Goal: Feedback & Contribution: Submit feedback/report problem

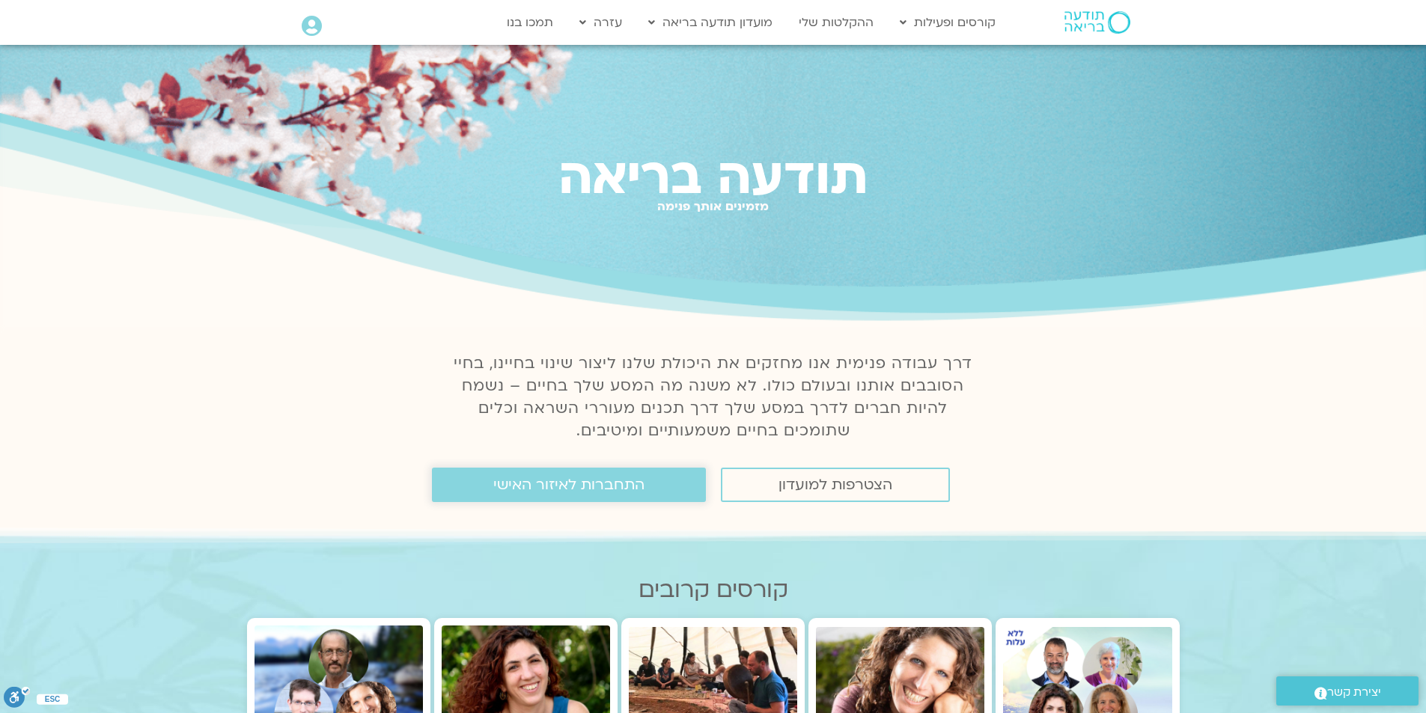
click at [543, 481] on span "התחברות לאיזור האישי" at bounding box center [568, 485] width 151 height 16
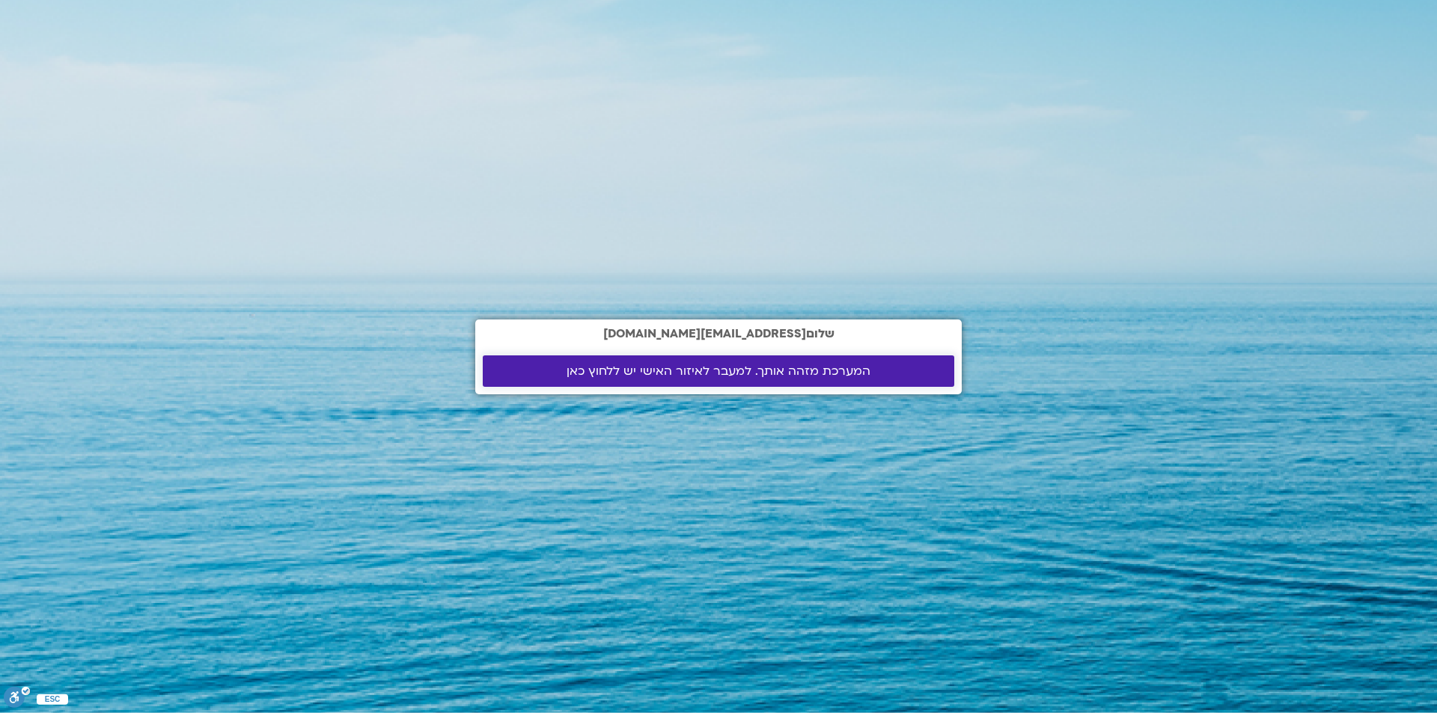
click at [658, 371] on span "המערכת מזהה אותך. למעבר לאיזור האישי יש ללחוץ כאן" at bounding box center [719, 371] width 304 height 13
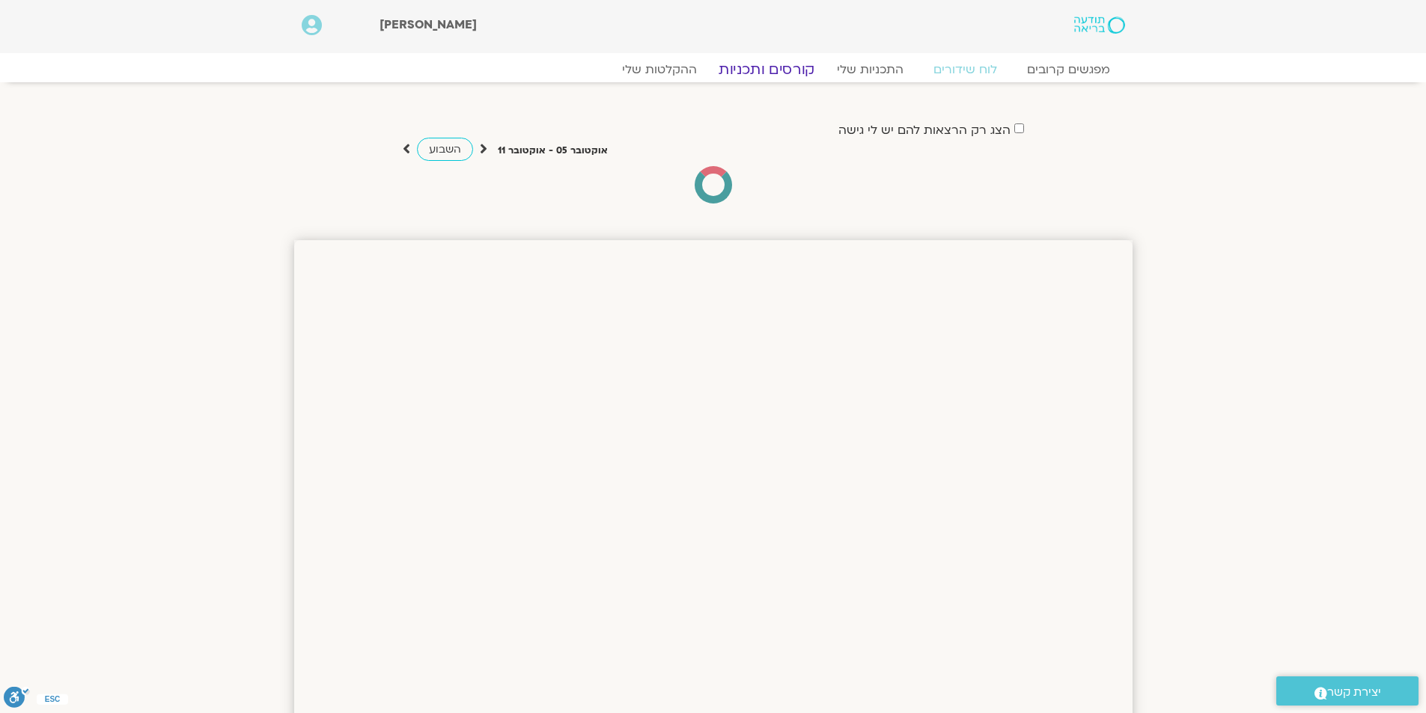
click at [762, 70] on link "קורסים ותכניות" at bounding box center [767, 70] width 132 height 18
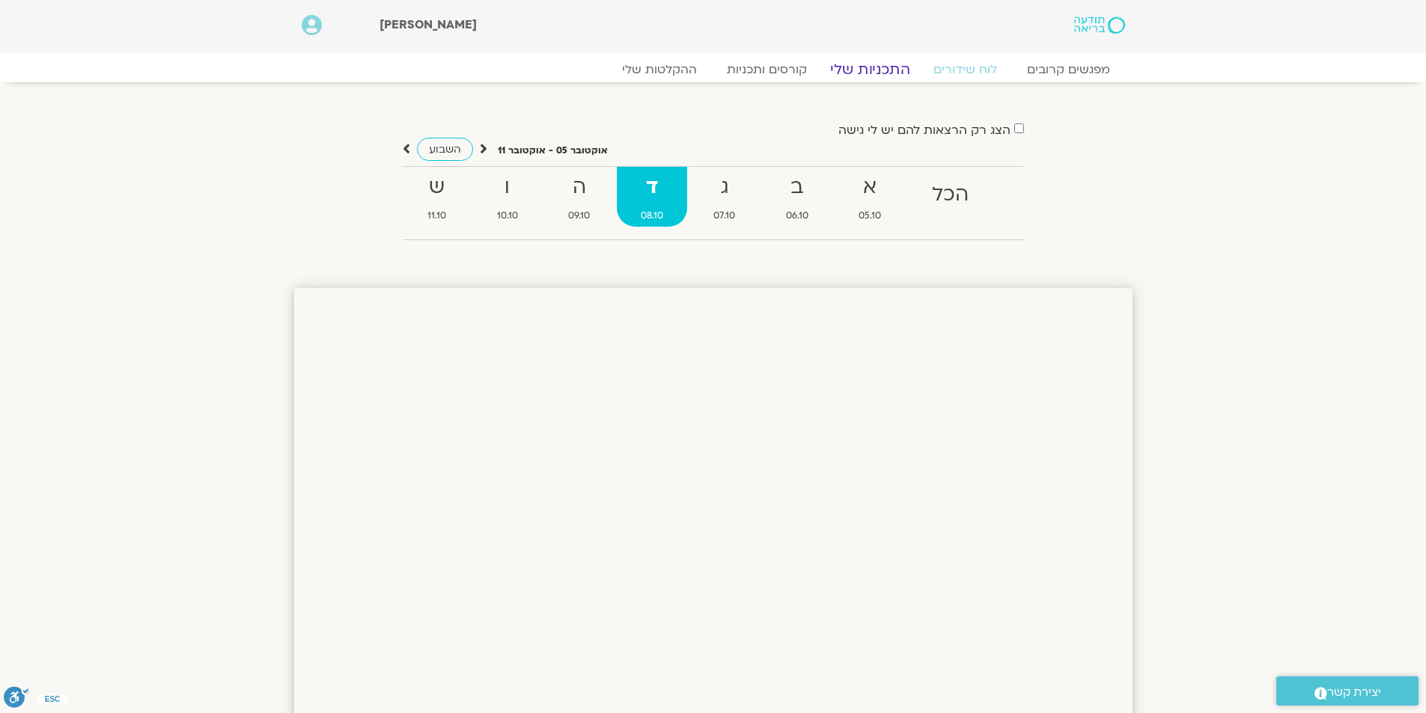
click at [876, 69] on link "התכניות שלי" at bounding box center [870, 70] width 116 height 18
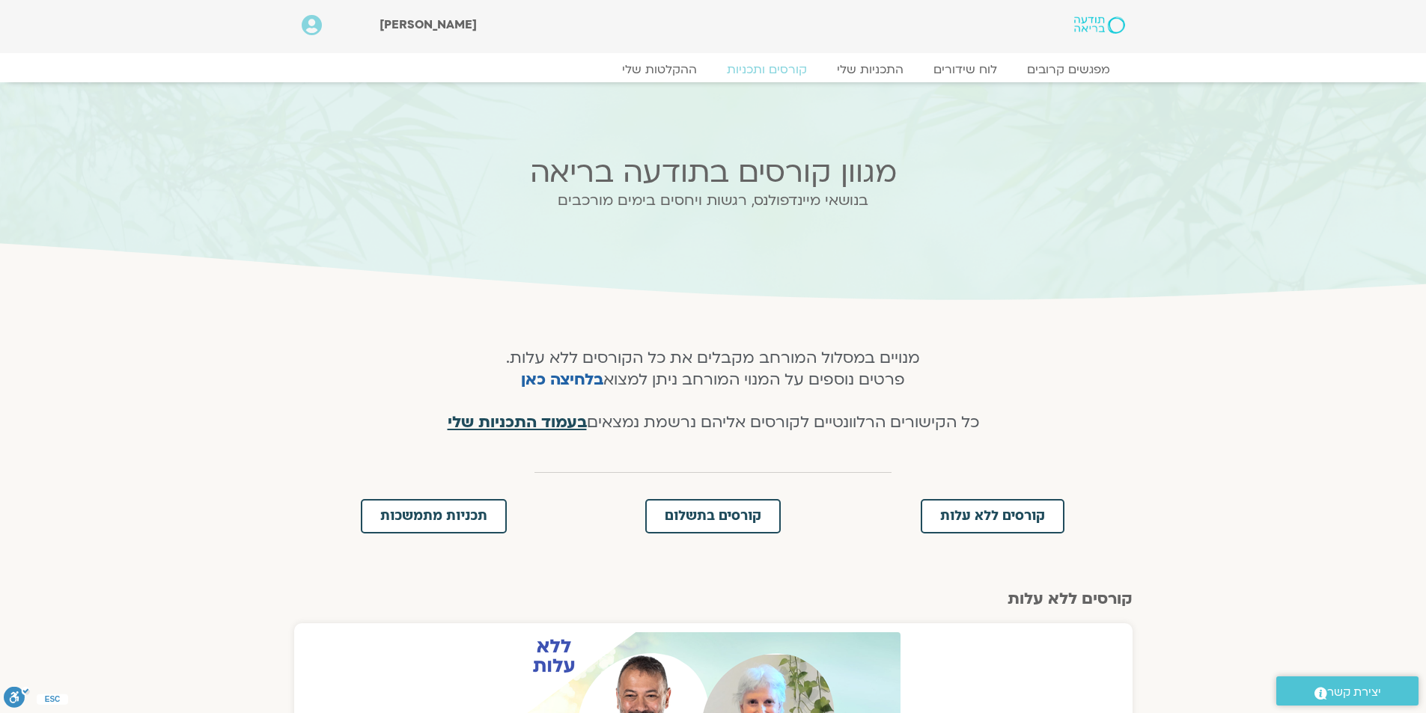
click at [504, 421] on span "בעמוד התכניות שלי" at bounding box center [517, 423] width 139 height 22
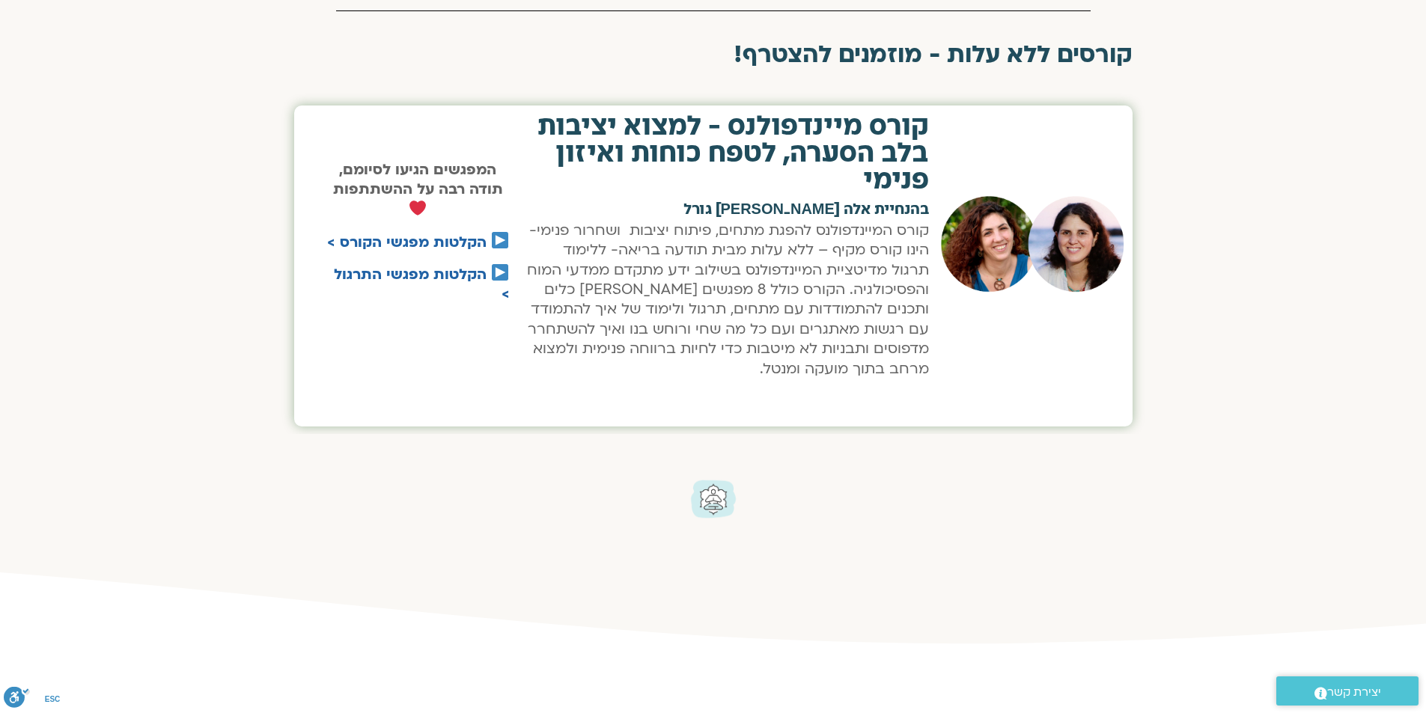
scroll to position [225, 0]
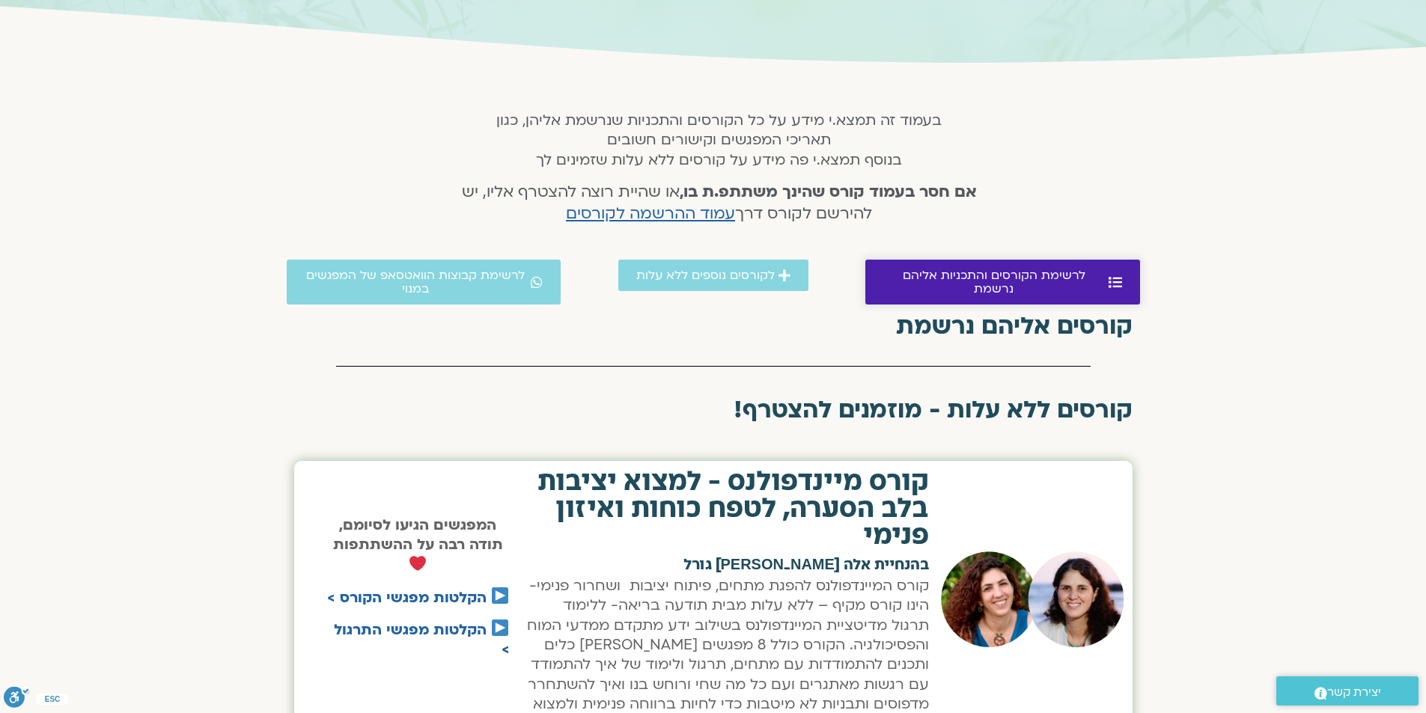
click at [930, 275] on span "לרשימת הקורסים והתכניות אליהם נרשמת" at bounding box center [994, 282] width 222 height 27
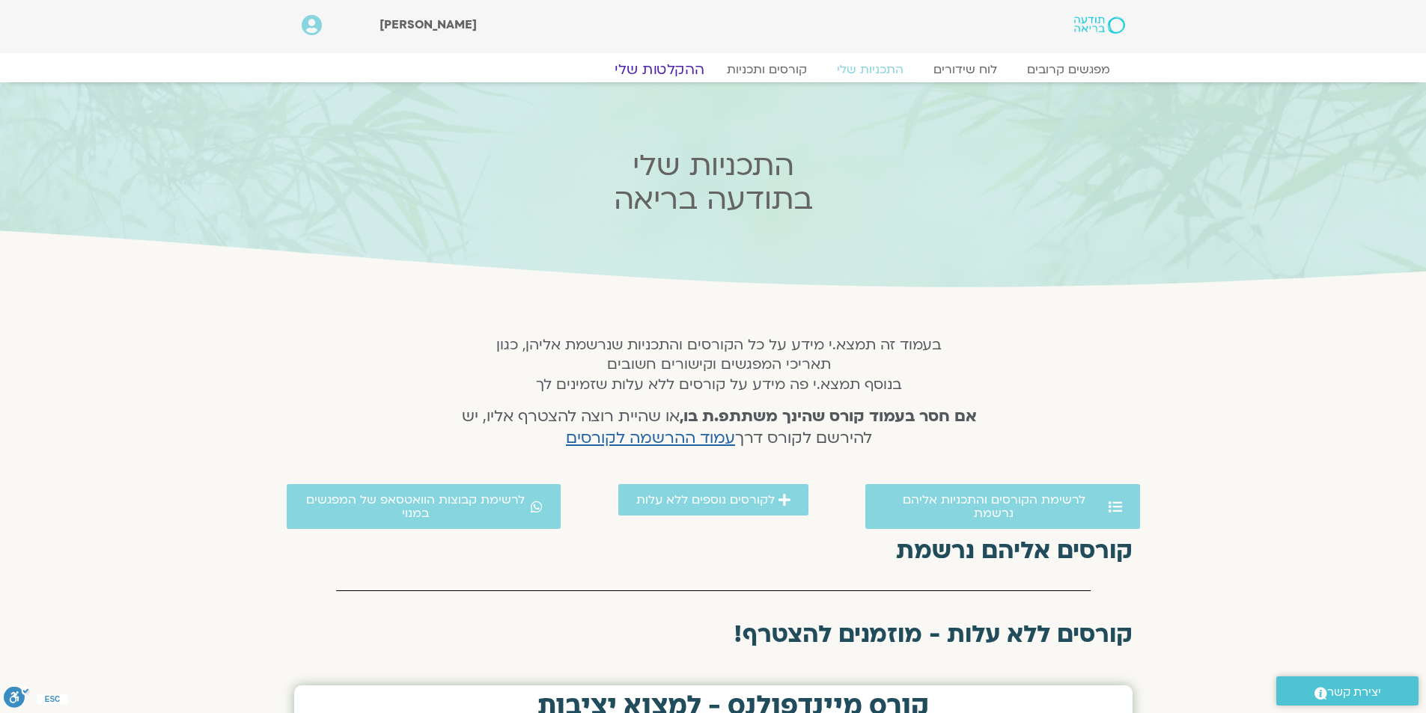
click at [660, 67] on link "ההקלטות שלי" at bounding box center [660, 70] width 126 height 18
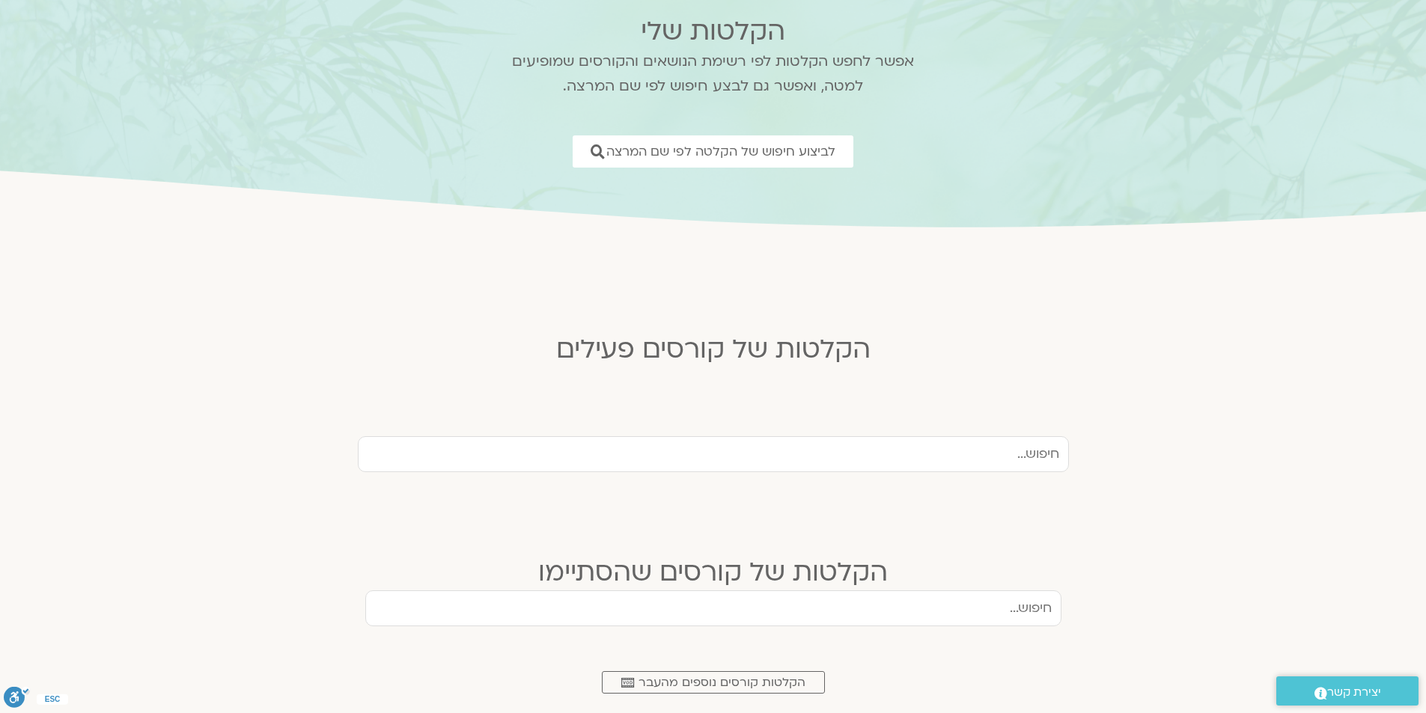
scroll to position [225, 0]
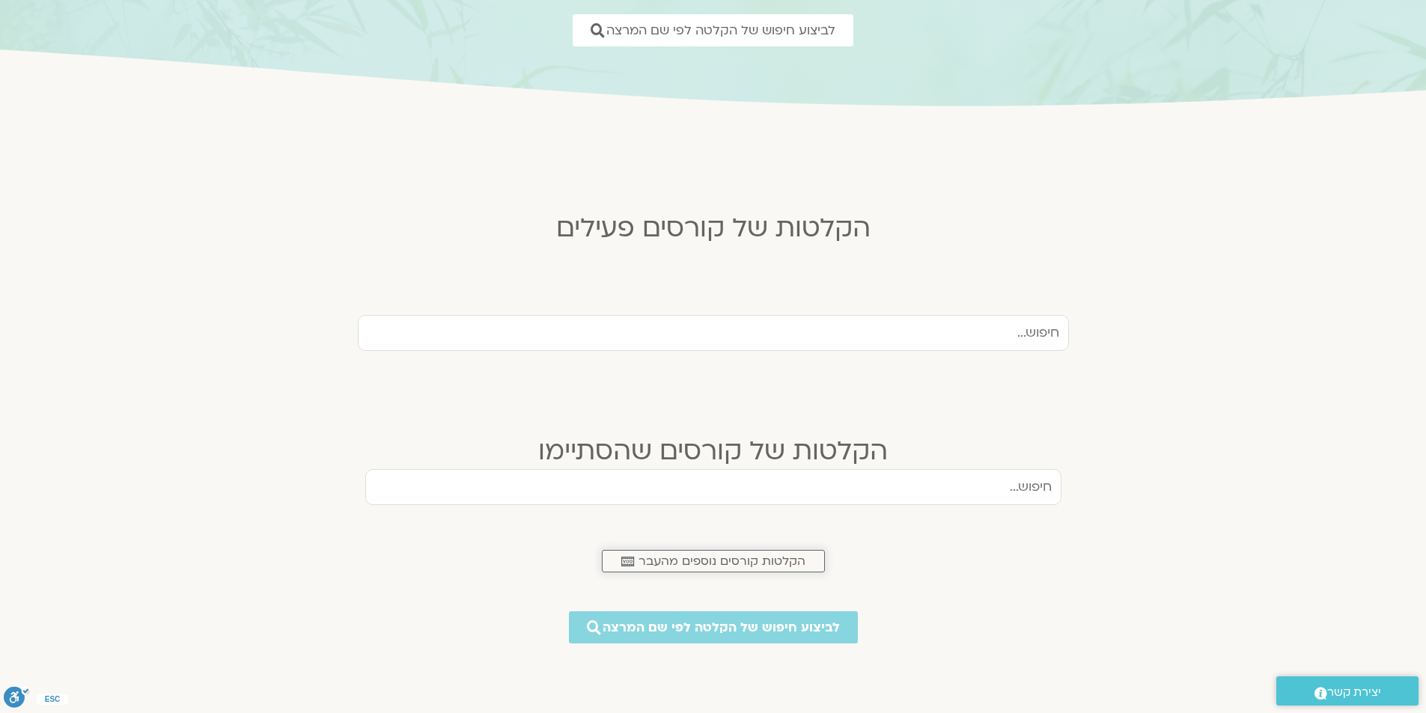
click at [671, 561] on span "הקלטות קורסים נוספים מהעבר" at bounding box center [721, 561] width 167 height 13
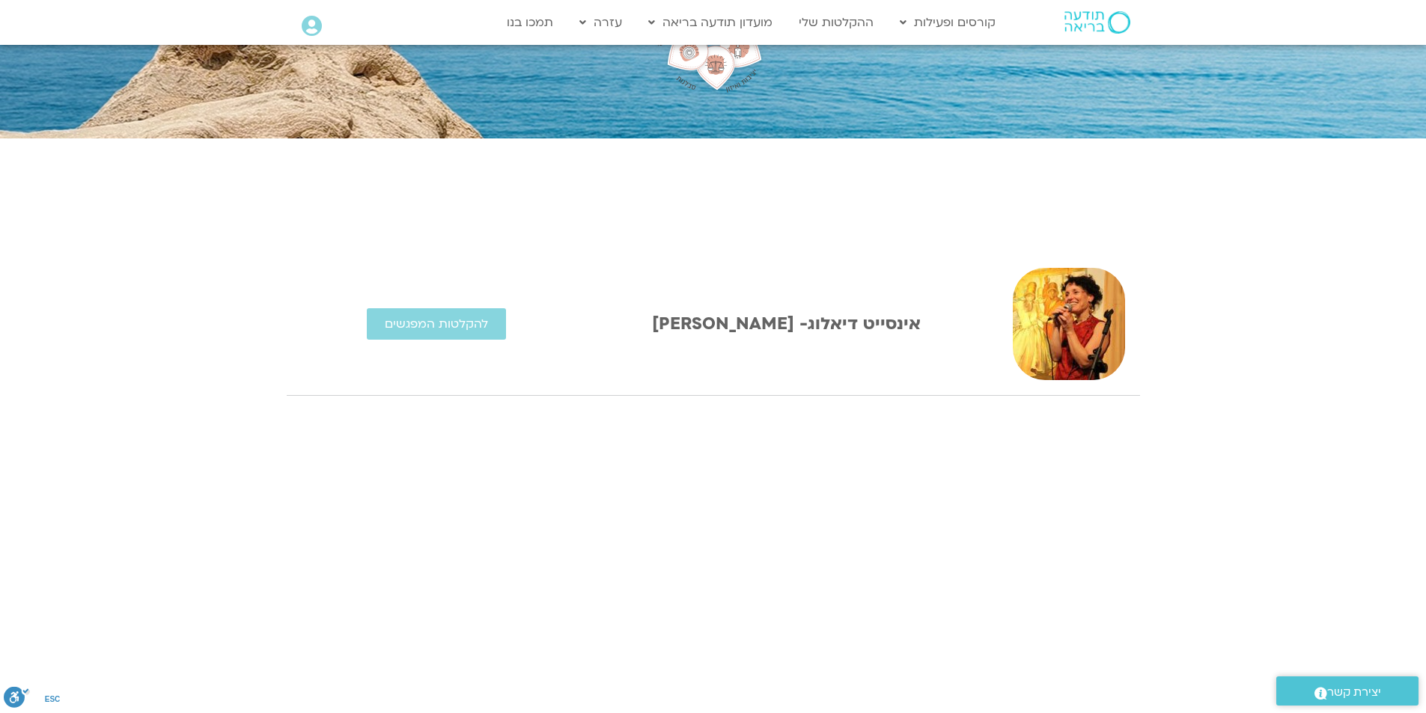
scroll to position [192, 0]
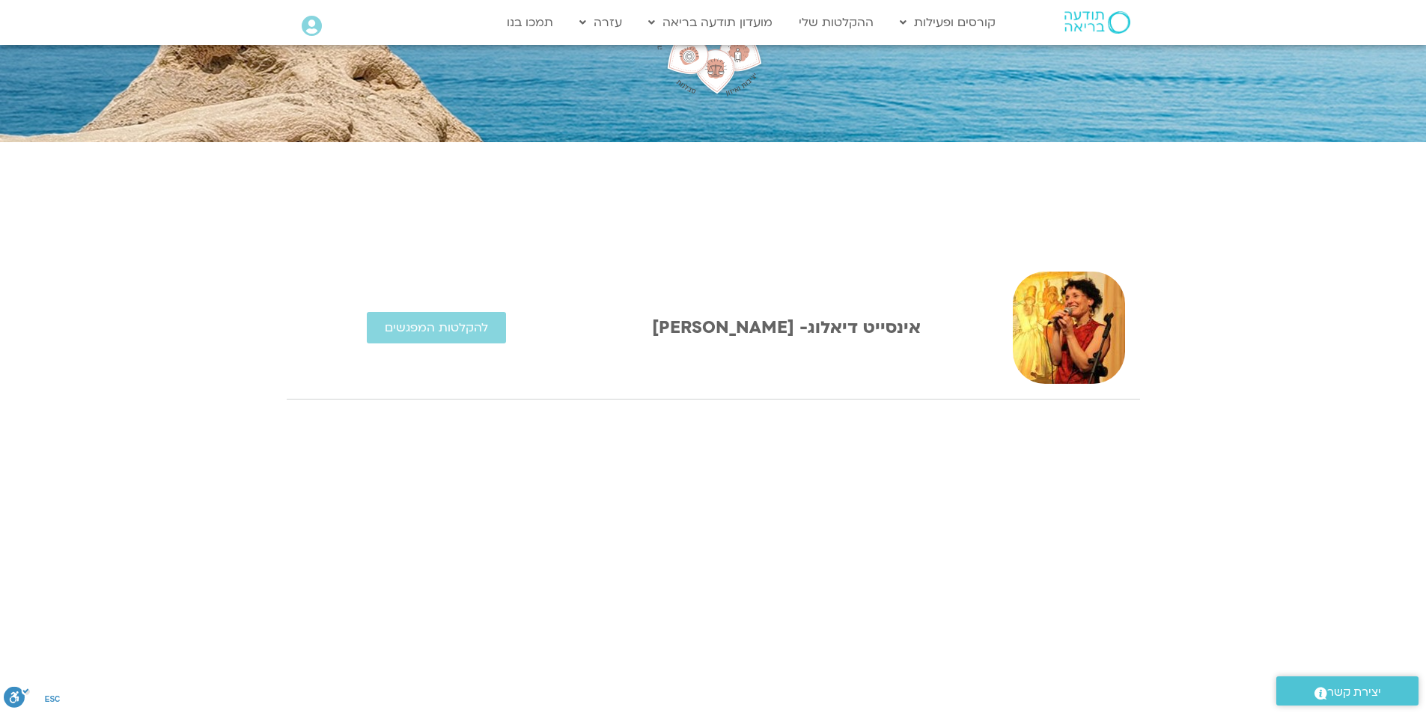
click at [755, 326] on link "אינסייט דיאלוג- אלהיה אייל מור" at bounding box center [786, 327] width 269 height 23
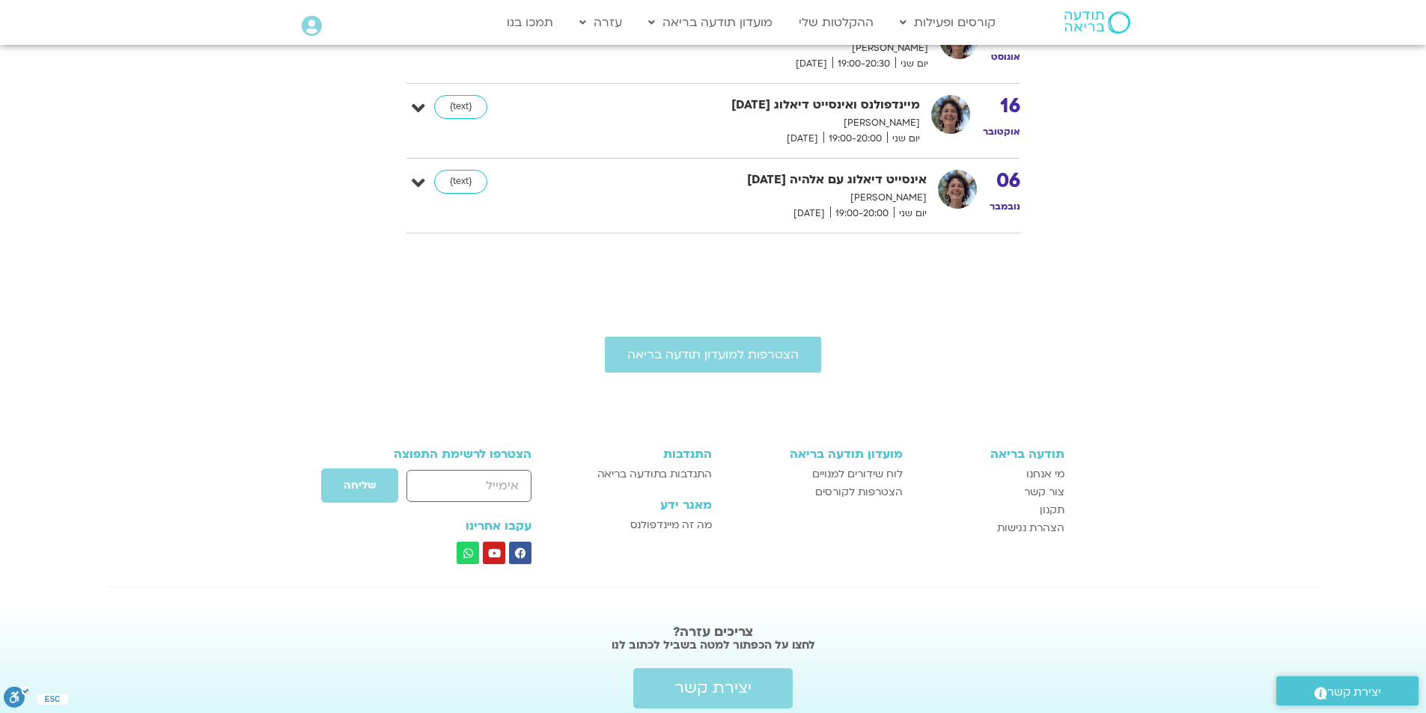
scroll to position [1145, 0]
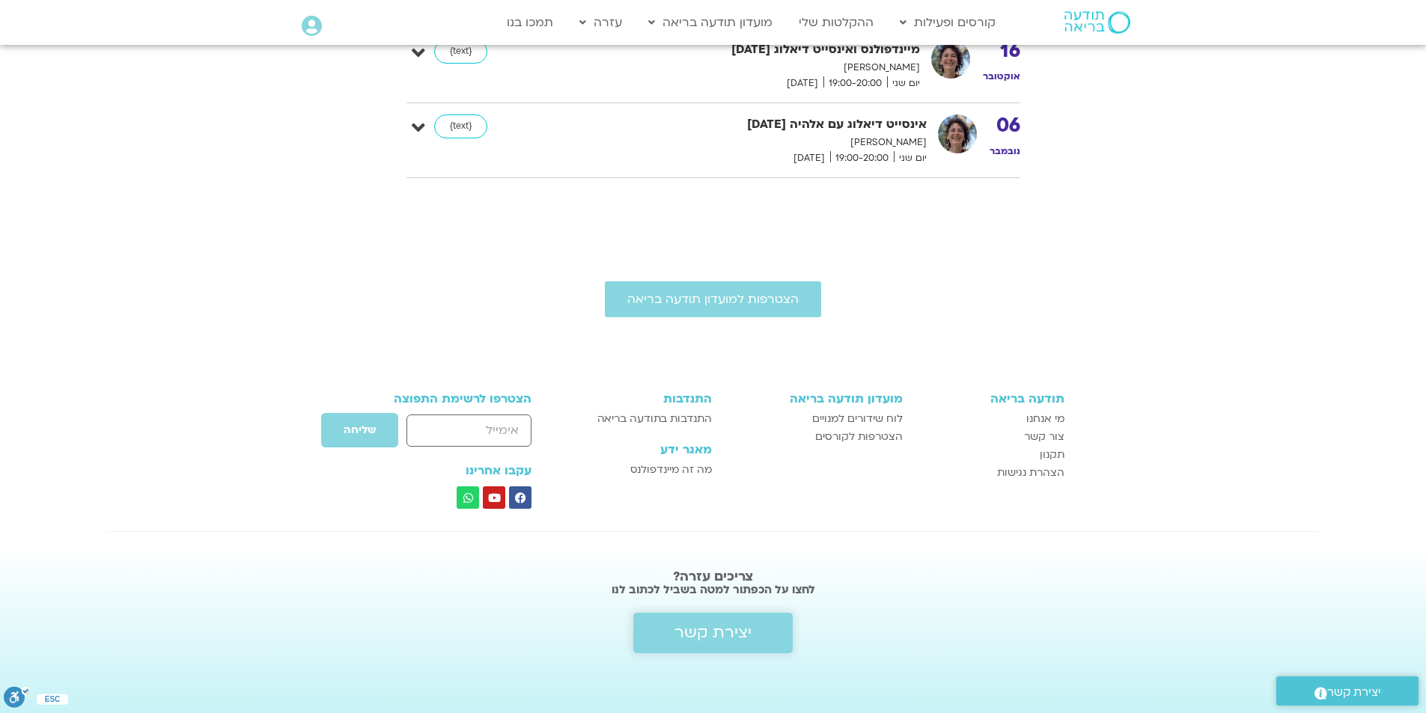
click at [695, 635] on span "יצירת קשר" at bounding box center [712, 633] width 77 height 18
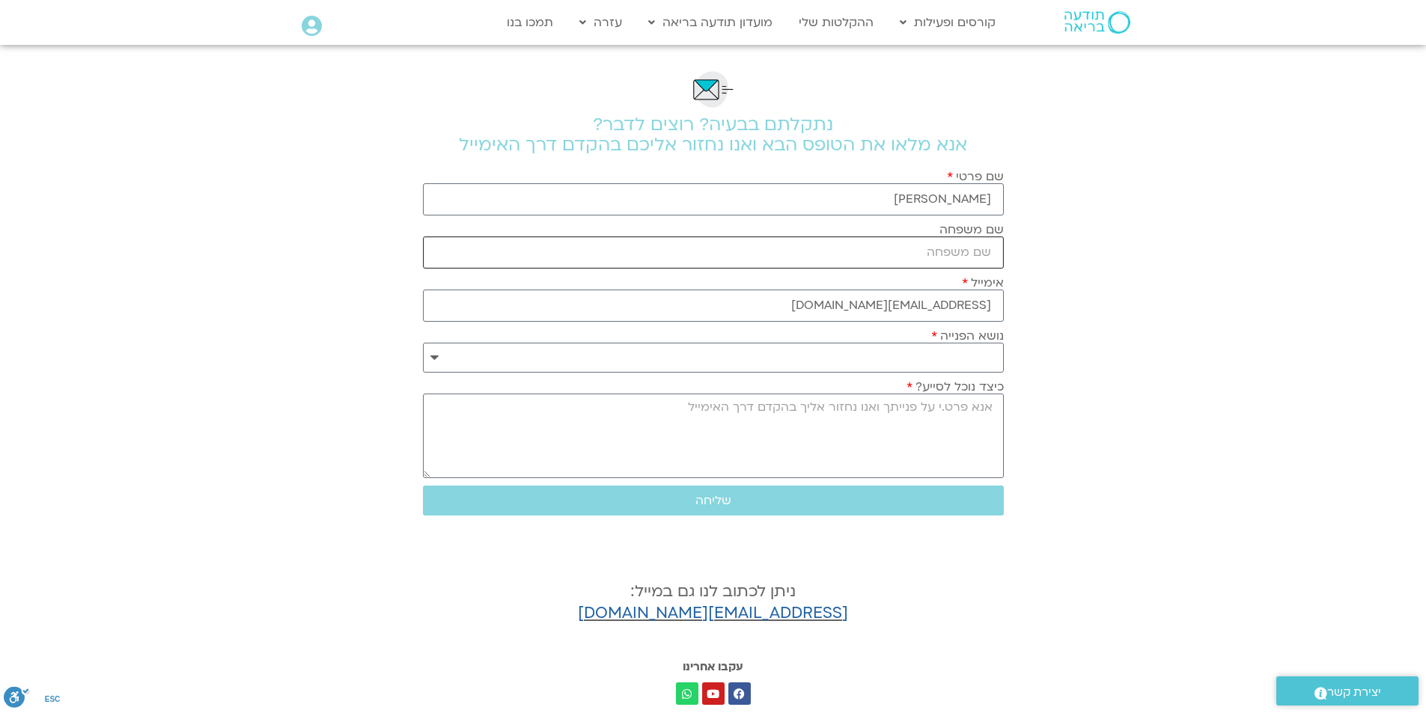
click at [939, 254] on input "שם משפחה" at bounding box center [713, 253] width 581 height 32
click at [1062, 252] on section "**********" at bounding box center [713, 382] width 1426 height 675
drag, startPoint x: 963, startPoint y: 425, endPoint x: 1410, endPoint y: 450, distance: 447.5
click at [1041, 449] on section "**********" at bounding box center [713, 382] width 1426 height 675
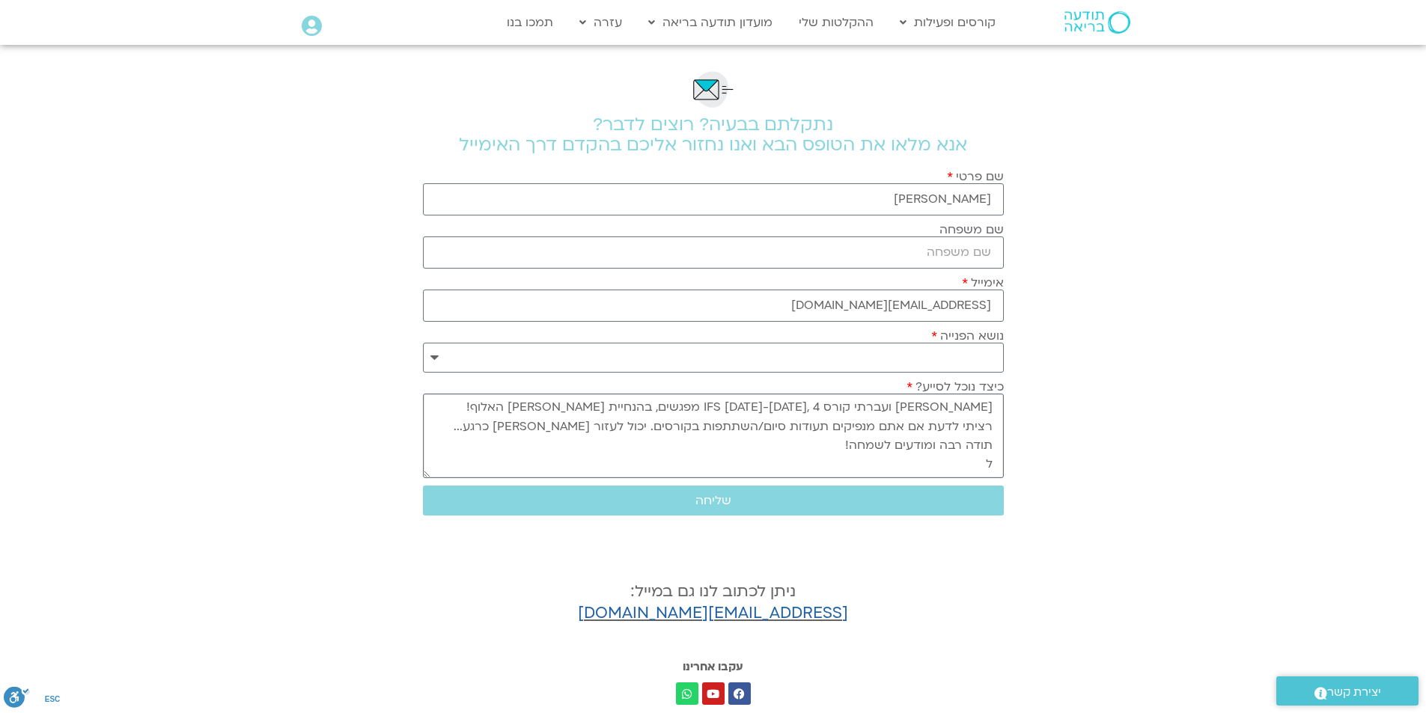
scroll to position [14, 0]
type textarea "שלום שמי לירון חפץ ועברתי קורס IFS במרץ-אפריל 2025, 4 מפגשים, בהנחיית ערן טייכר…"
drag, startPoint x: 967, startPoint y: 256, endPoint x: 984, endPoint y: 256, distance: 17.2
click at [968, 256] on input "שם משפחה" at bounding box center [713, 253] width 581 height 32
click at [906, 189] on input "[PERSON_NAME]" at bounding box center [713, 199] width 581 height 32
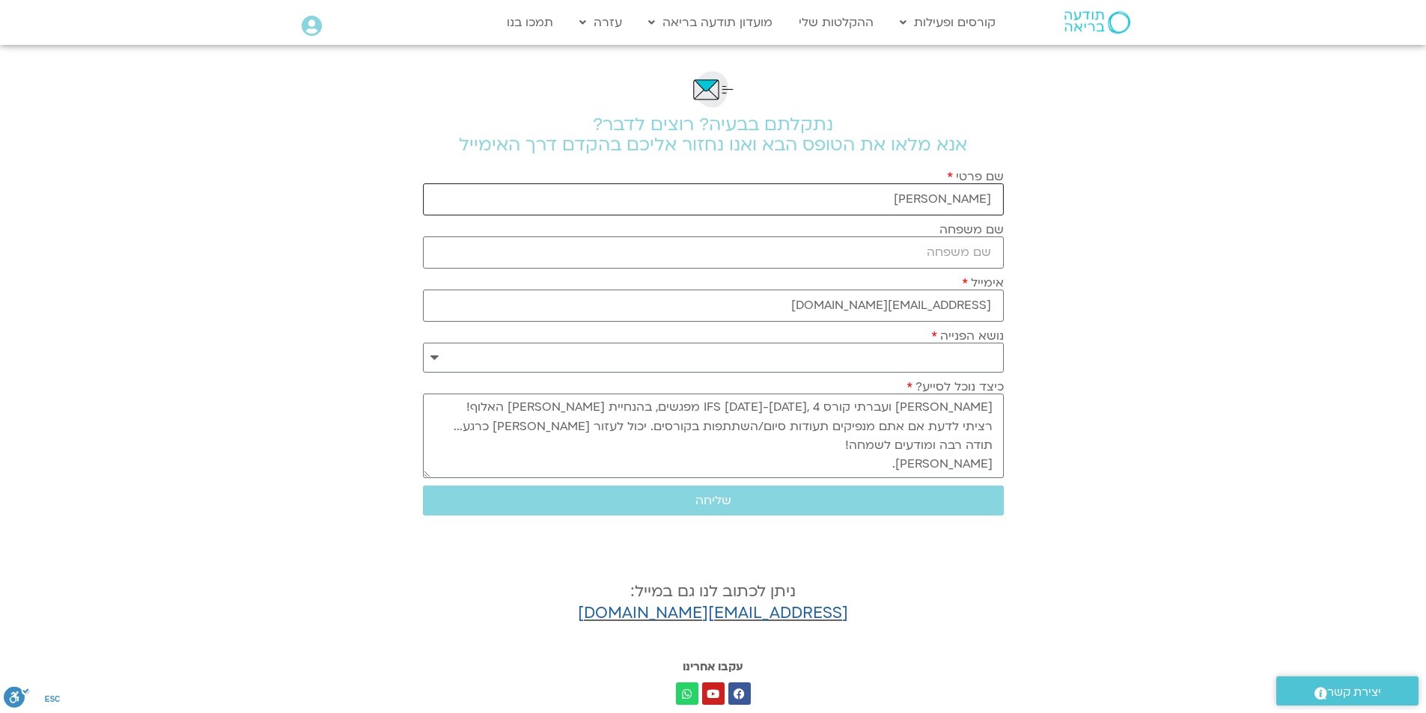
type input "לירון"
drag, startPoint x: 972, startPoint y: 253, endPoint x: 1189, endPoint y: 274, distance: 217.3
click at [978, 254] on input "שם משפחה" at bounding box center [713, 253] width 581 height 32
type input "חפץ"
click at [919, 353] on select "**********" at bounding box center [713, 358] width 581 height 30
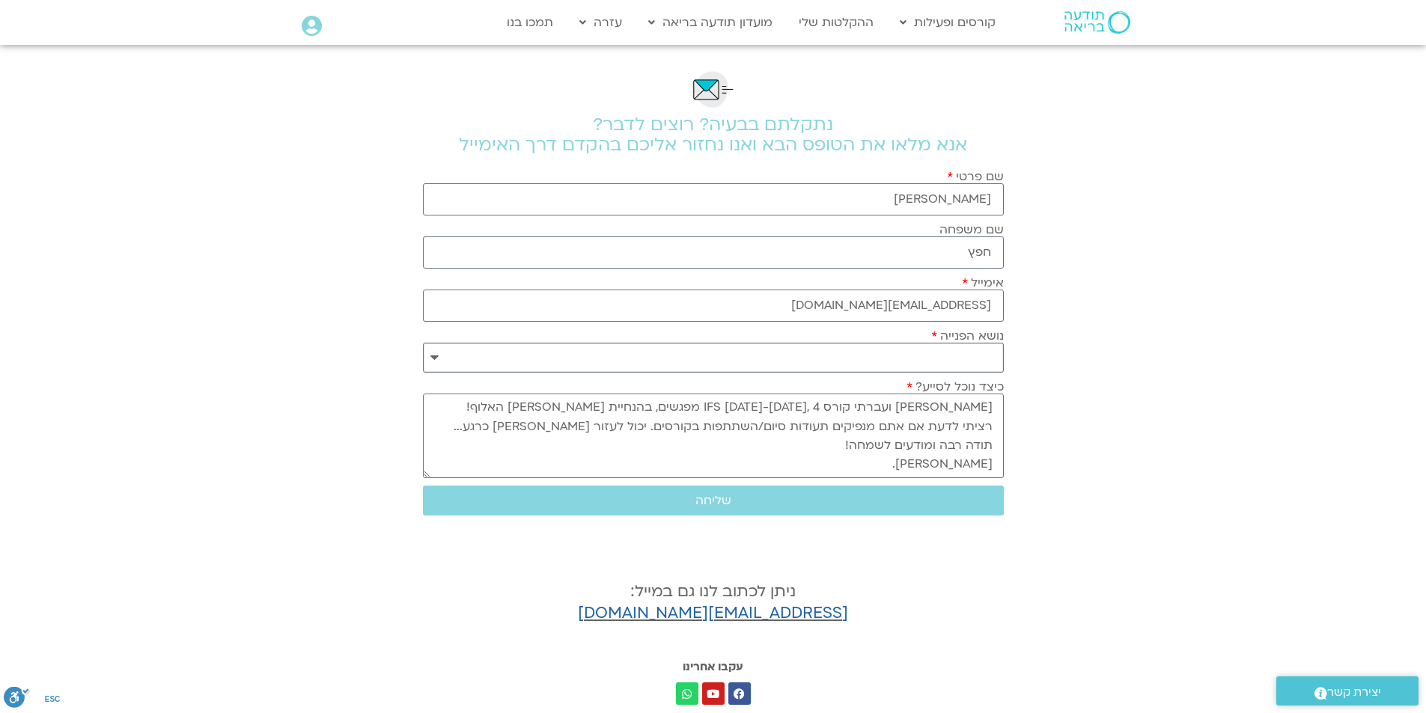
select select "**********"
click at [423, 343] on select "**********" at bounding box center [713, 358] width 581 height 30
click at [915, 466] on textarea "שלום שמי לירון חפץ ועברתי קורס IFS במרץ-אפריל 2025, 4 מפגשים, בהנחיית ערן טייכר…" at bounding box center [713, 436] width 581 height 85
click at [820, 448] on textarea "שלום שמי לירון חפץ ועברתי קורס IFS במרץ-אפריל 2025, 4 מפגשים, בהנחיית ערן טייכר…" at bounding box center [713, 436] width 581 height 85
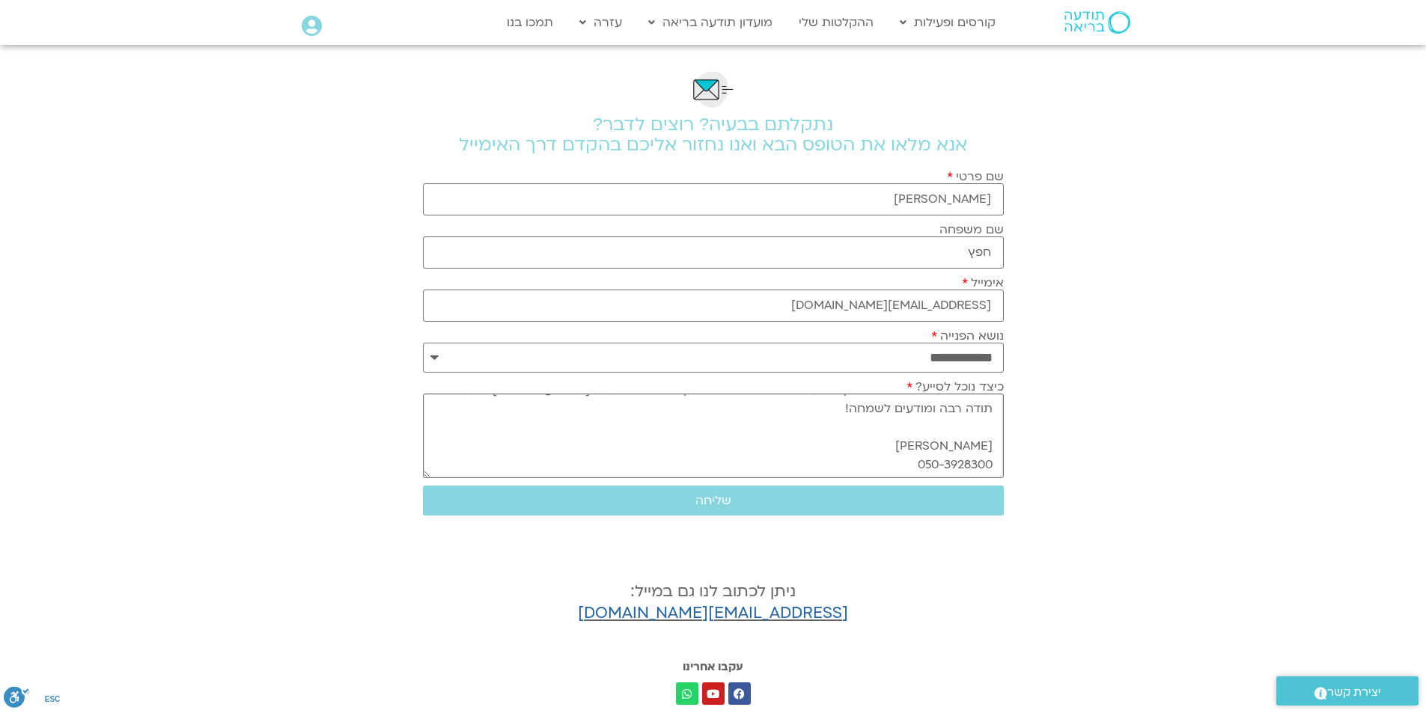
scroll to position [56, 0]
type textarea "שלום שמי לירון חפץ ועברתי קורס IFS במרץ-אפריל 2025, 4 מפגשים, בהנחיית ערן טייכר…"
click at [872, 505] on span "שליחה" at bounding box center [713, 500] width 545 height 13
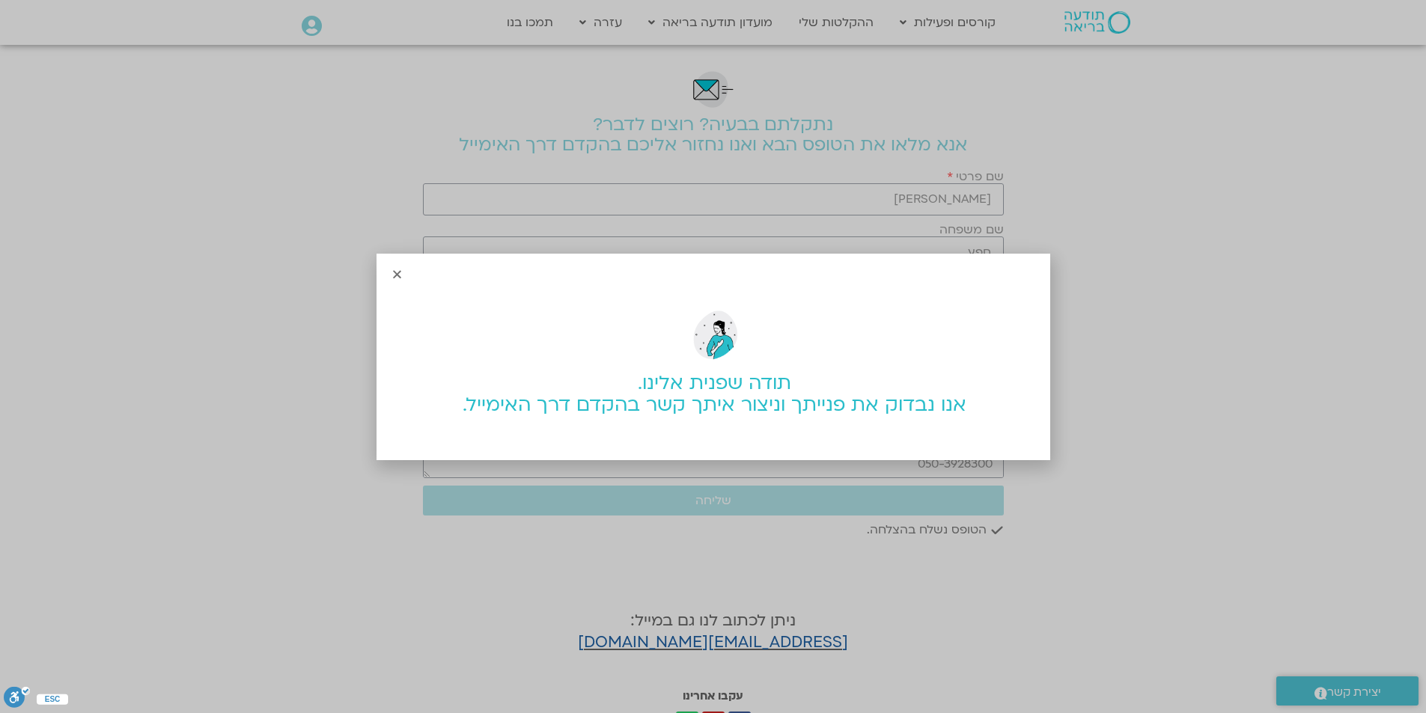
scroll to position [0, 0]
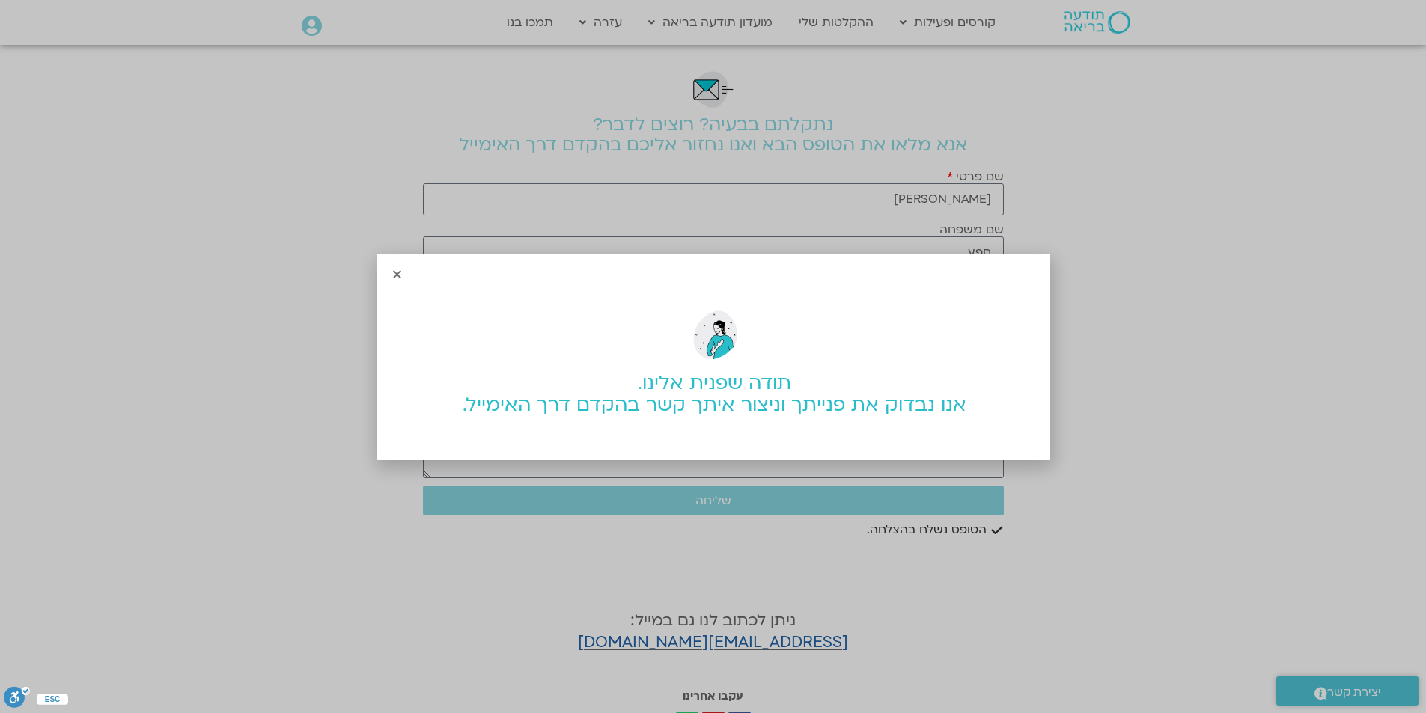
click at [397, 277] on icon "Close" at bounding box center [396, 274] width 11 height 11
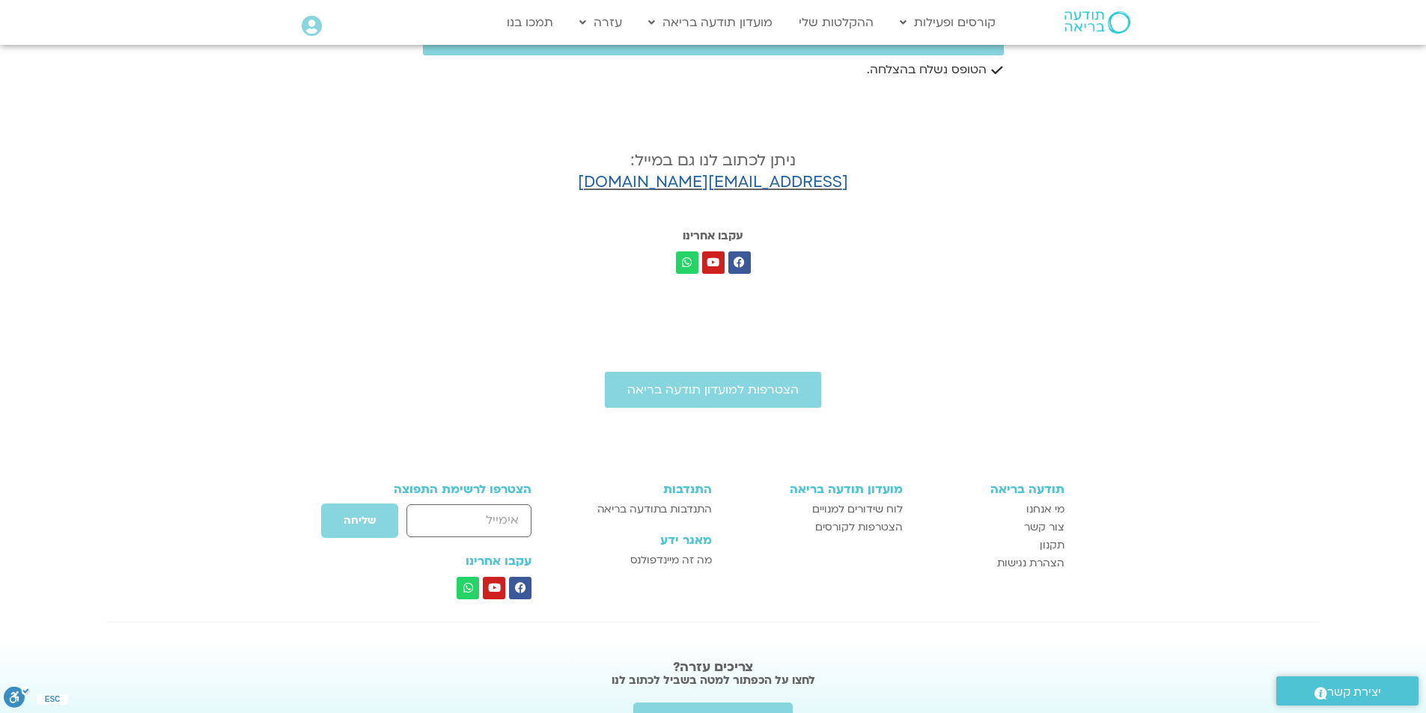
scroll to position [550, 0]
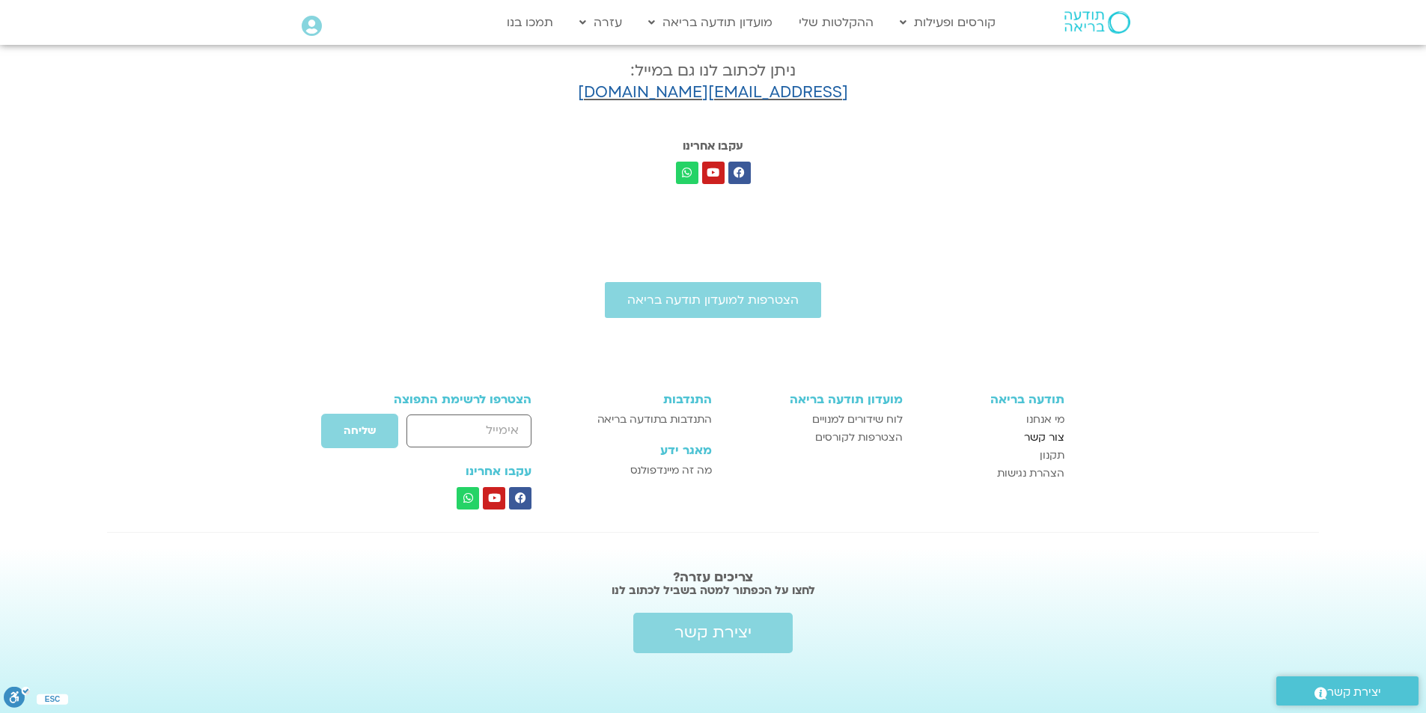
click at [1038, 437] on span "צור קשר" at bounding box center [1044, 438] width 40 height 18
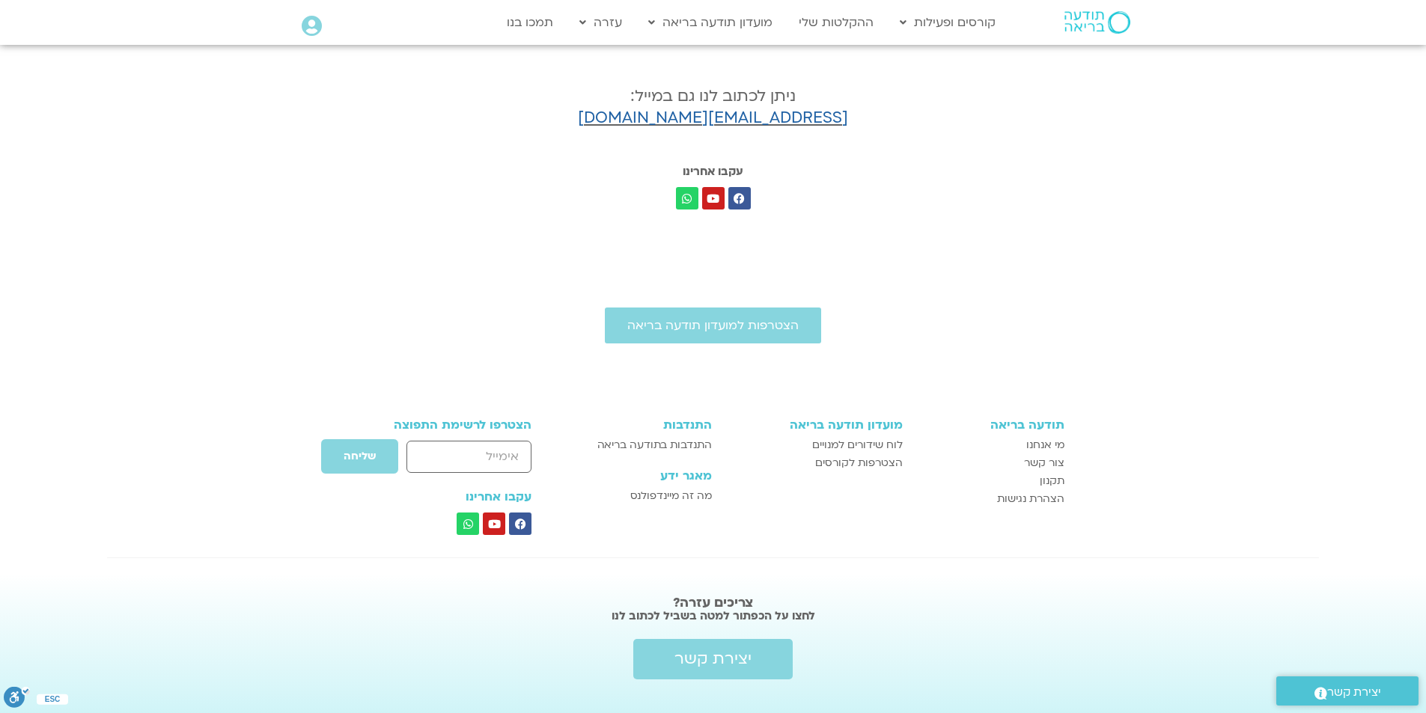
scroll to position [522, 0]
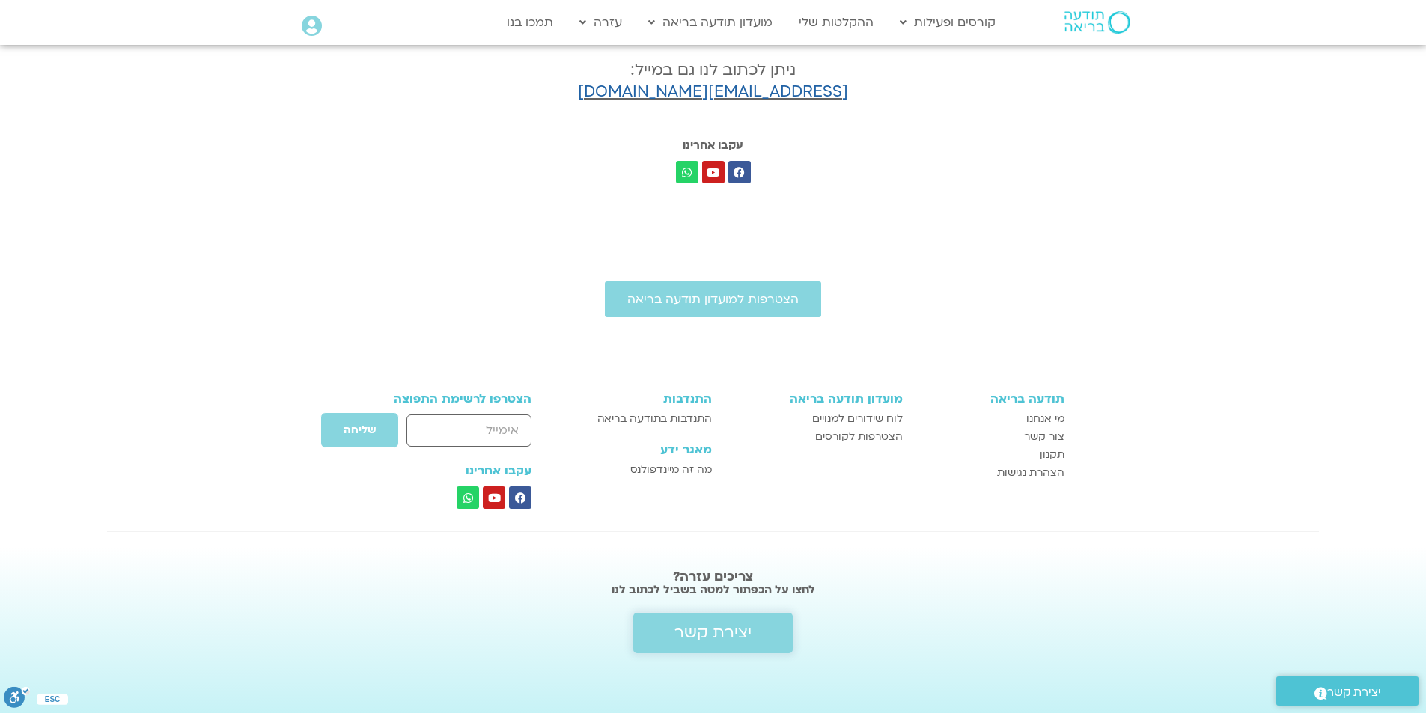
click at [707, 626] on span "יצירת קשר" at bounding box center [712, 633] width 77 height 18
